Goal: Transaction & Acquisition: Purchase product/service

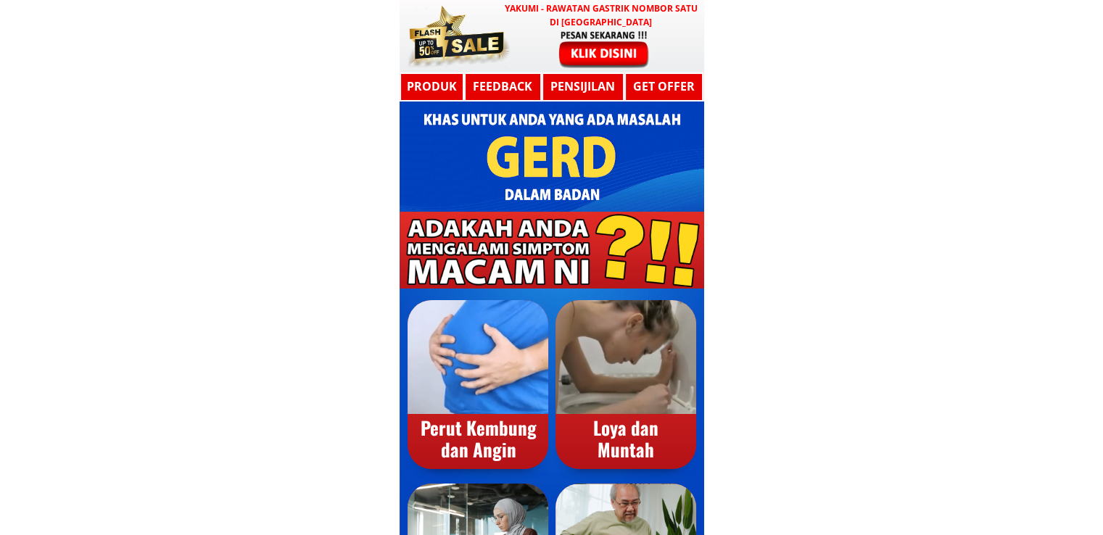
click at [625, 51] on div at bounding box center [604, 48] width 119 height 39
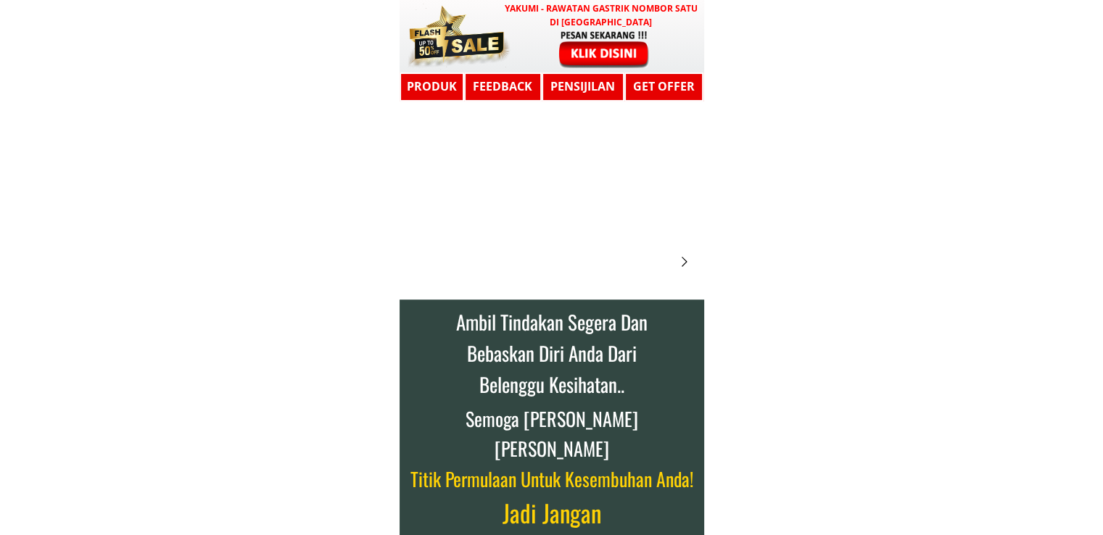
scroll to position [7767, 0]
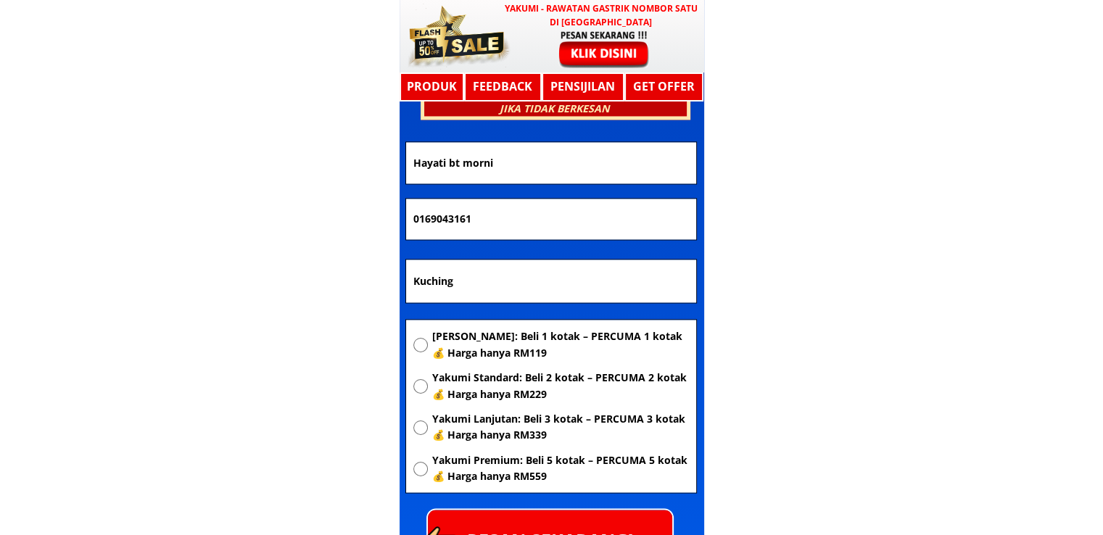
click at [601, 343] on span "[PERSON_NAME]: Beli 1 kotak – PERCUMA 1 kotak 💰 Harga hanya RM119" at bounding box center [560, 345] width 257 height 33
radio input "true"
drag, startPoint x: 598, startPoint y: 308, endPoint x: 291, endPoint y: 305, distance: 306.8
drag, startPoint x: 496, startPoint y: 275, endPoint x: 184, endPoint y: 290, distance: 312.3
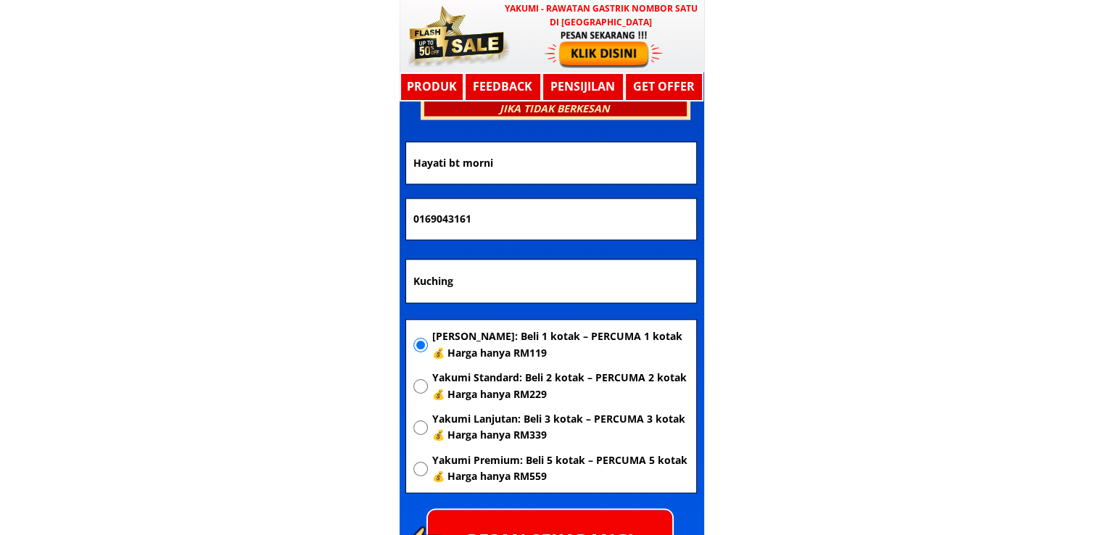
paste input "Lot 45918,kg melayu sempalit, 27600 raub, paha"
type input "Lot 45918,kg melayu sempalit, 27600 raub, [GEOGRAPHIC_DATA]"
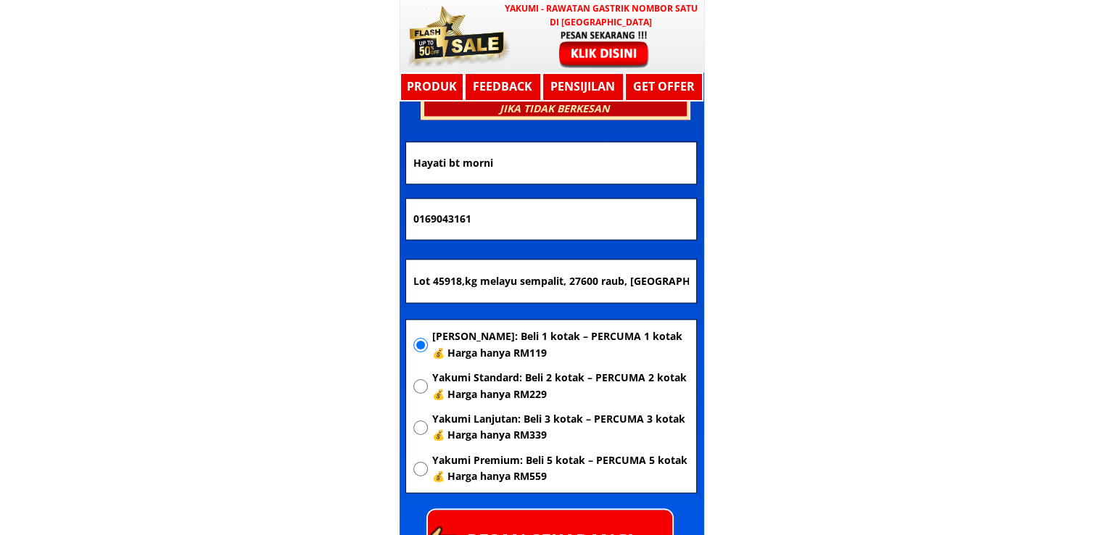
drag, startPoint x: 498, startPoint y: 228, endPoint x: 249, endPoint y: 234, distance: 248.9
drag, startPoint x: 249, startPoint y: 234, endPoint x: 560, endPoint y: 218, distance: 311.6
click at [560, 218] on input "0169043161" at bounding box center [551, 219] width 283 height 41
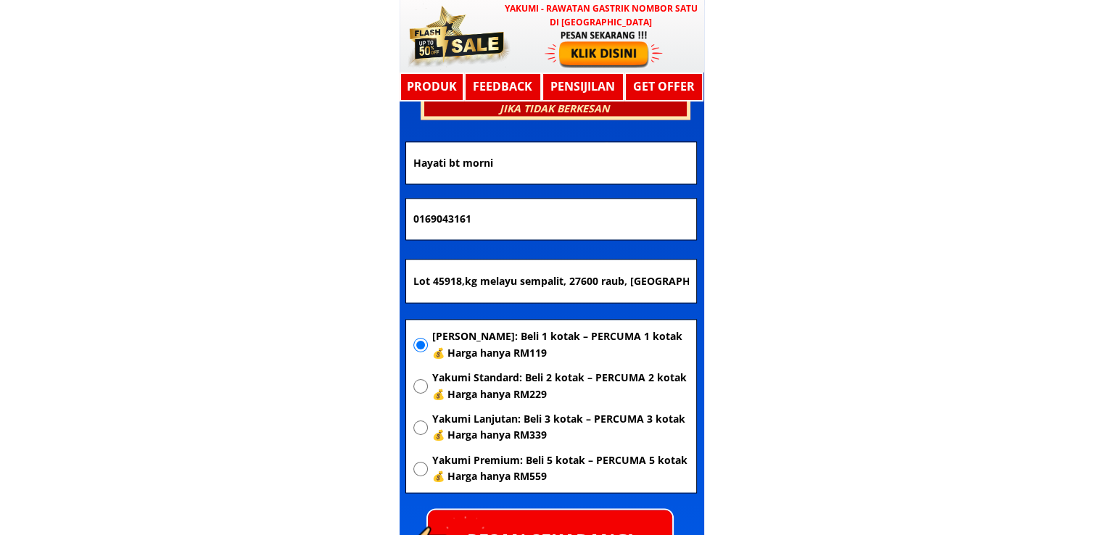
paste input "1-10756377"
click at [433, 224] on input "011-10756377" at bounding box center [551, 219] width 283 height 41
type input "01110756377"
drag, startPoint x: 511, startPoint y: 153, endPoint x: 228, endPoint y: 163, distance: 282.3
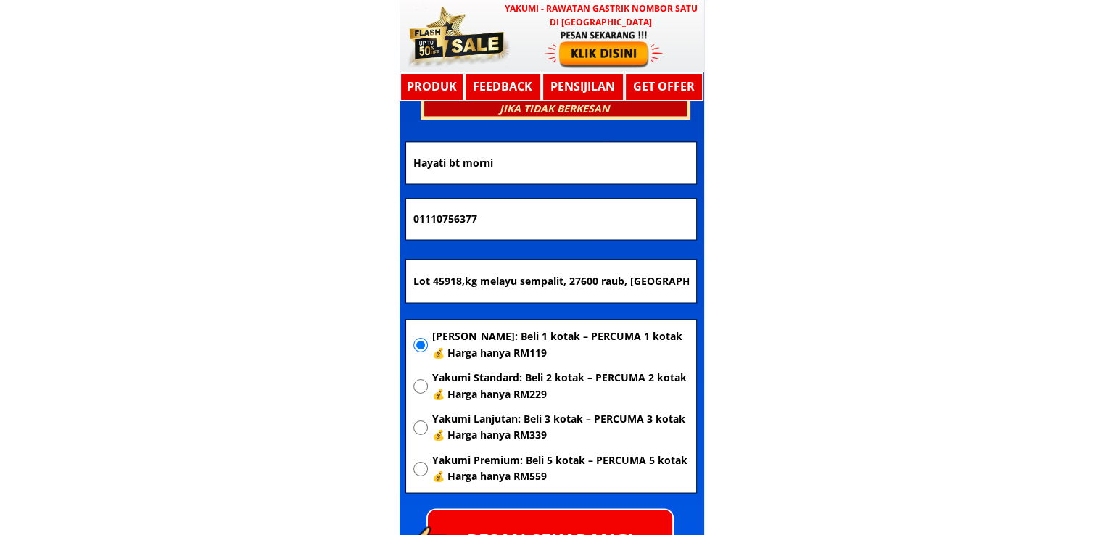
paste input "[PERSON_NAME]"
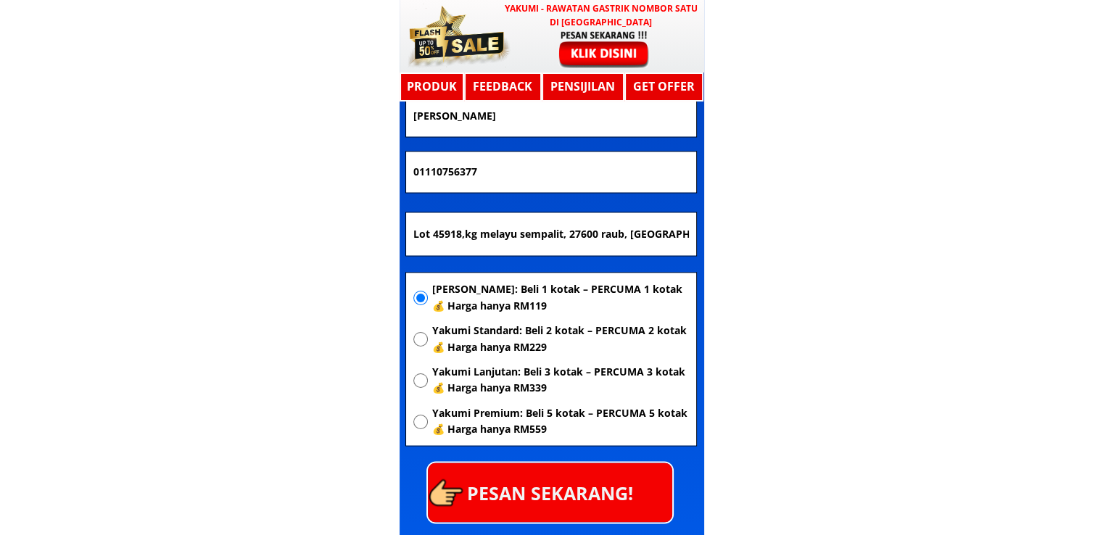
scroll to position [7912, 0]
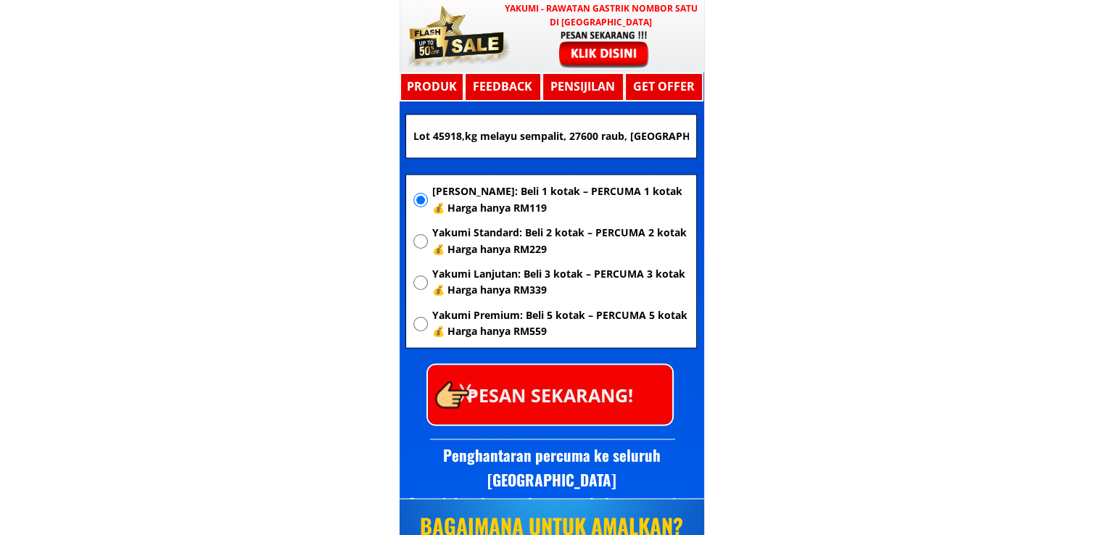
type input "[PERSON_NAME]"
click at [596, 416] on p "PESAN SEKARANG!" at bounding box center [550, 394] width 244 height 59
